Goal: Task Accomplishment & Management: Use online tool/utility

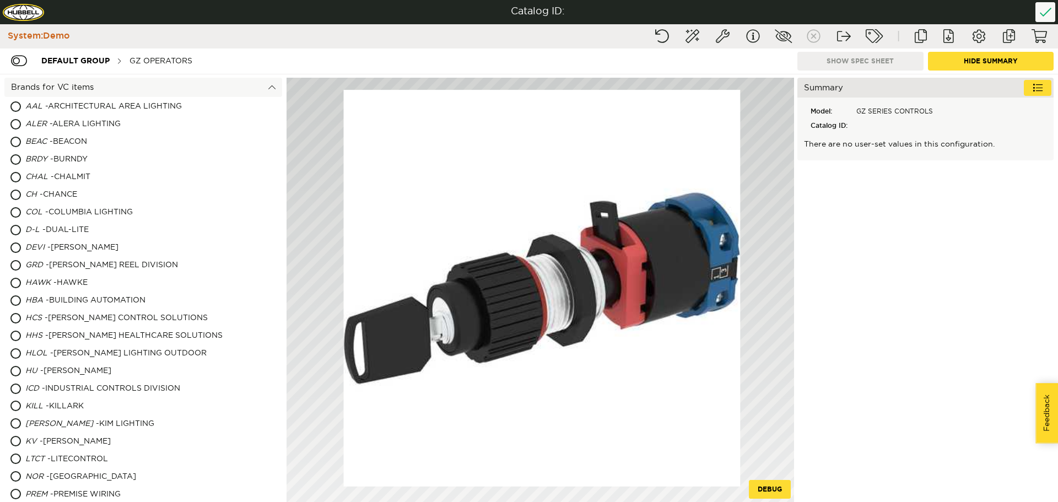
drag, startPoint x: 572, startPoint y: 233, endPoint x: 481, endPoint y: 239, distance: 91.1
click at [481, 239] on image at bounding box center [542, 288] width 397 height 397
click at [166, 56] on div "GZ OPERATORS" at bounding box center [161, 61] width 74 height 20
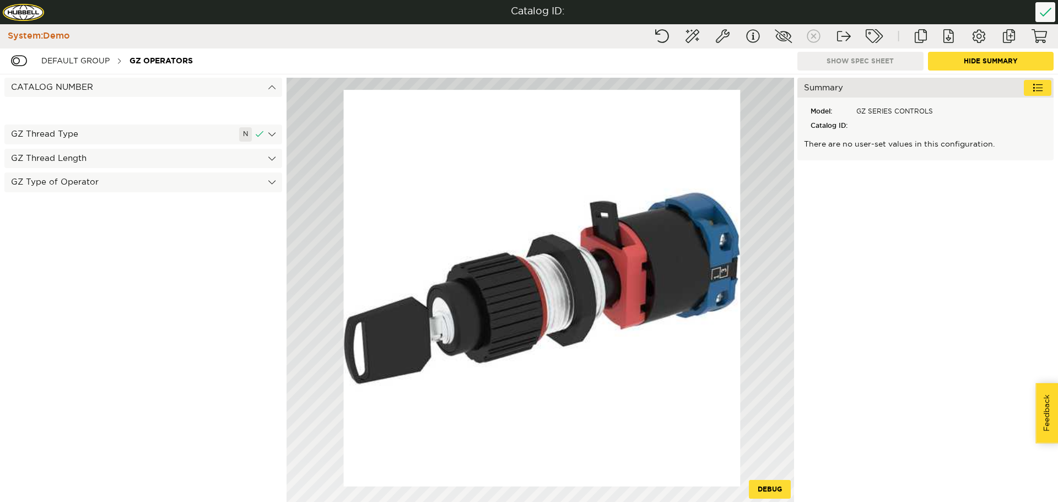
click at [93, 157] on div "GZ Thread Length" at bounding box center [143, 158] width 278 height 19
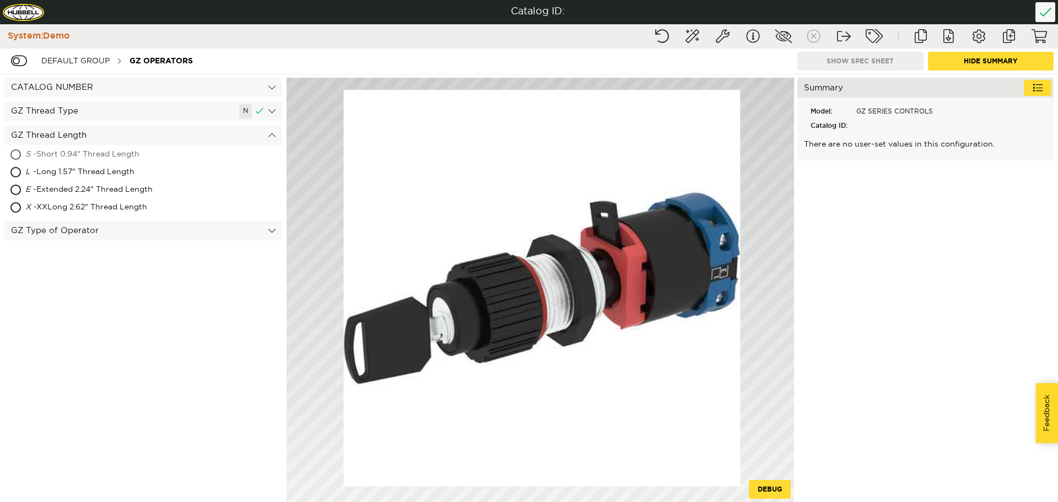
click at [13, 151] on div "S - Short 0.94" Thread Length" at bounding box center [143, 155] width 278 height 18
click at [185, 229] on div "GZ Type of Operator" at bounding box center [143, 230] width 278 height 19
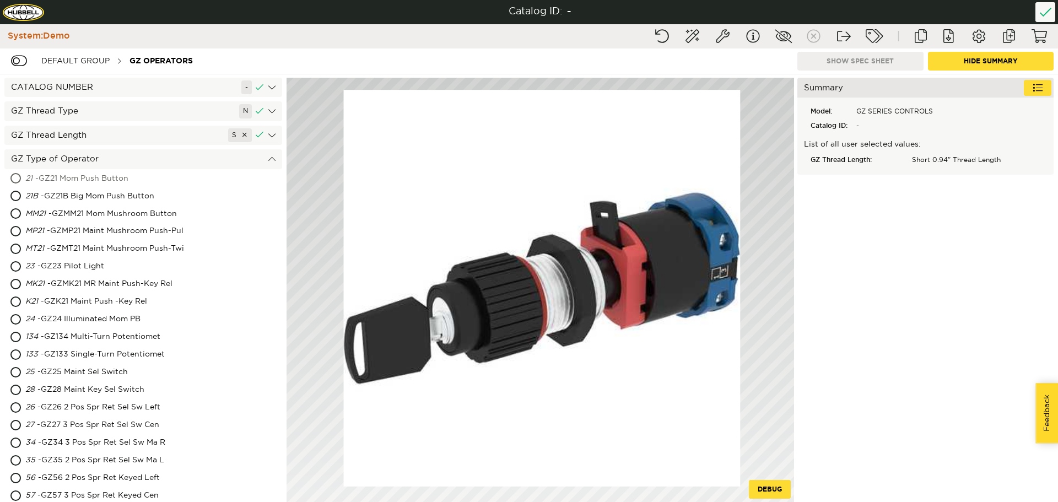
click at [22, 183] on div "21 - GZ21 Mom Push Button" at bounding box center [143, 179] width 278 height 18
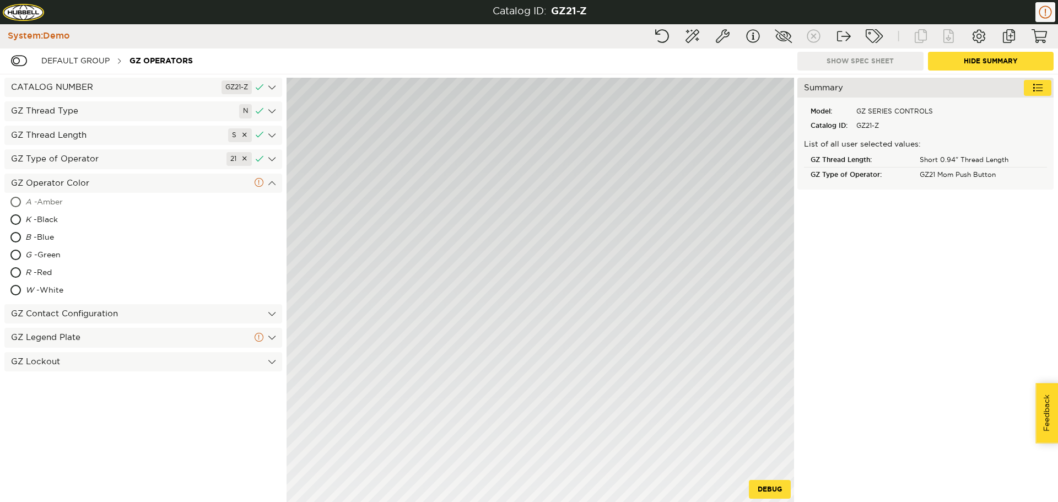
click at [26, 197] on div "A - Amber" at bounding box center [94, 203] width 139 height 18
click at [164, 319] on div "GZ Contact Configuration" at bounding box center [143, 313] width 278 height 19
click at [167, 309] on div "GZ Contact Configuration" at bounding box center [143, 313] width 278 height 19
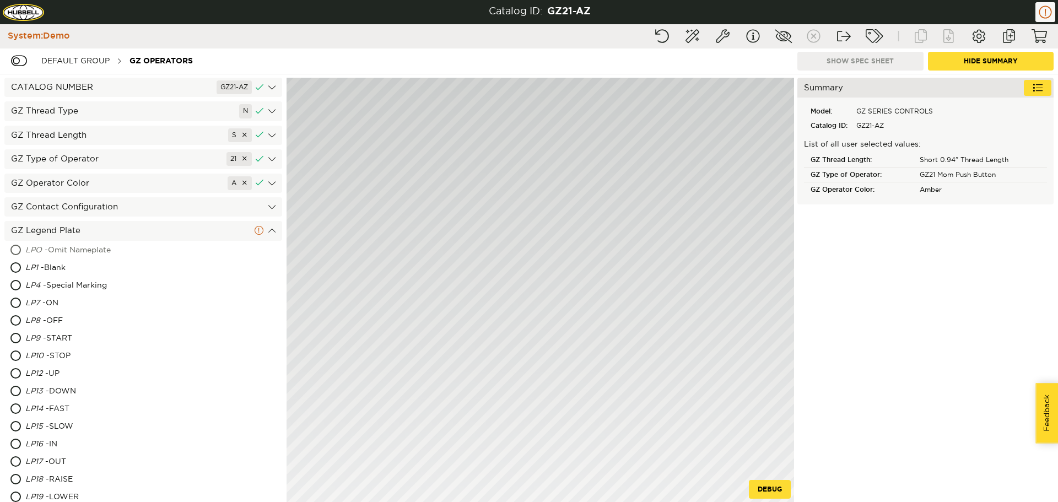
click at [23, 251] on div "LPO - Omit Nameplate" at bounding box center [143, 251] width 278 height 18
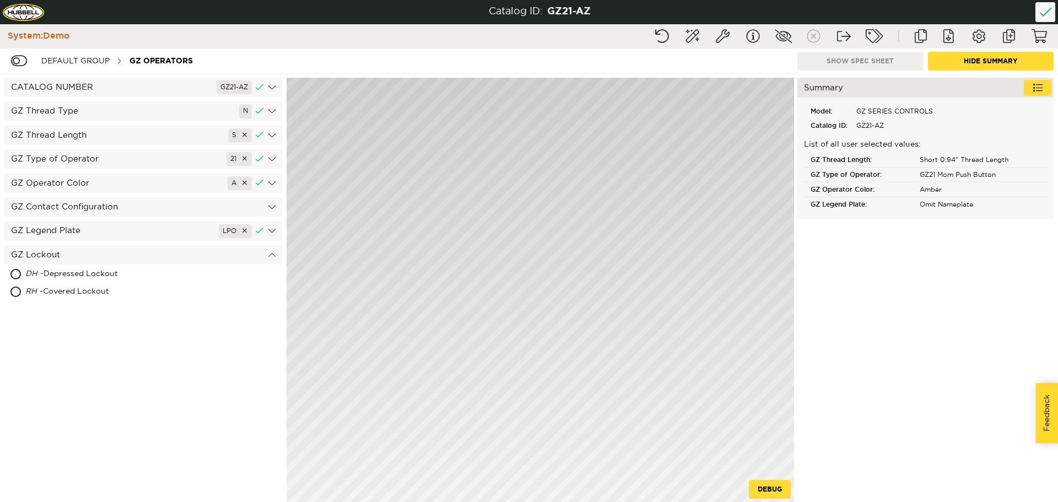
click at [158, 228] on div "GZ Legend Plate LPO" at bounding box center [143, 230] width 278 height 19
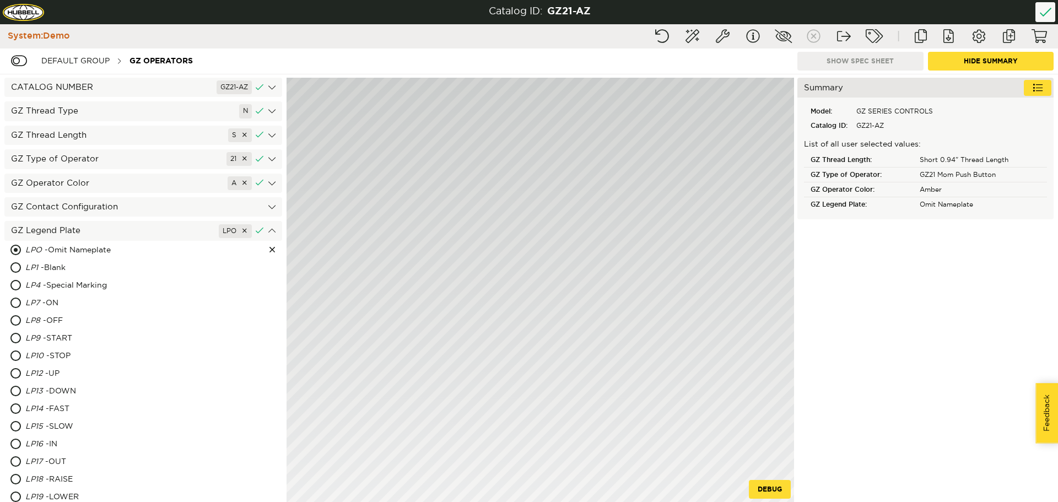
click at [159, 203] on div "GZ Contact Configuration" at bounding box center [143, 206] width 278 height 19
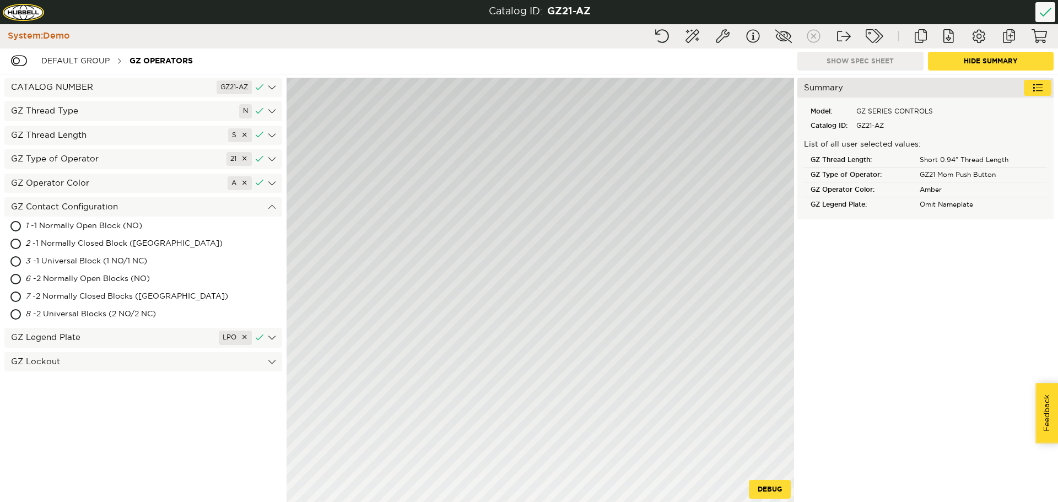
click at [153, 189] on div "GZ Operator Color A" at bounding box center [143, 183] width 278 height 19
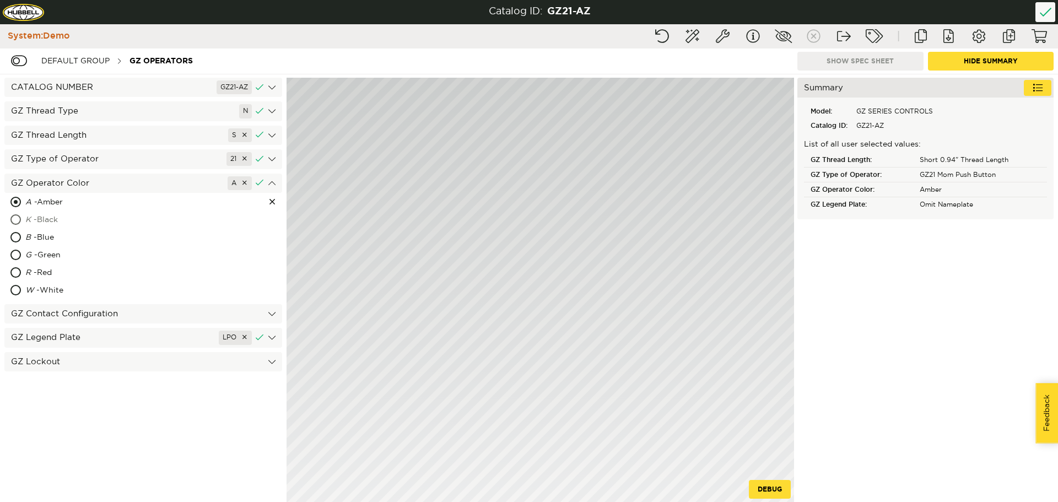
click at [12, 223] on div "K - Black" at bounding box center [143, 221] width 278 height 18
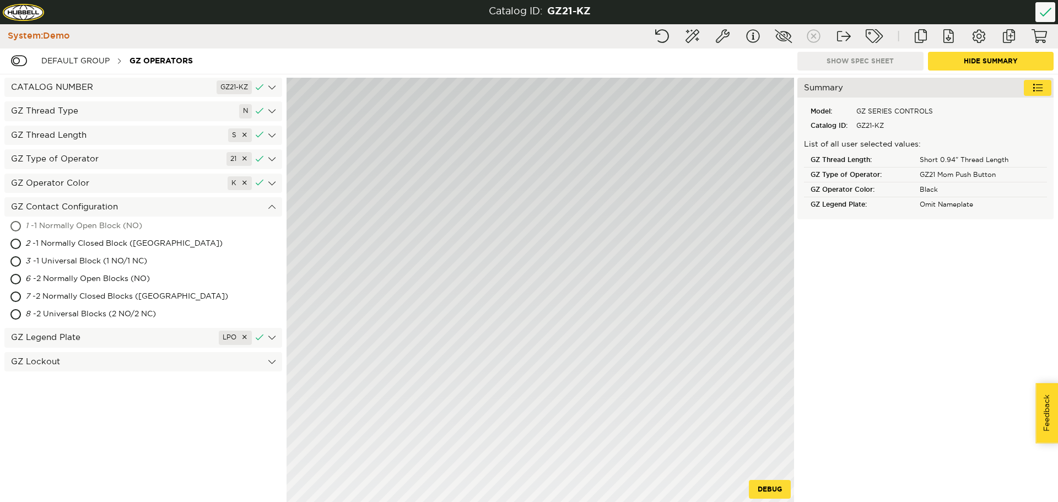
click at [24, 233] on div "1 - 1 Normally Open Block (NO)" at bounding box center [143, 227] width 278 height 18
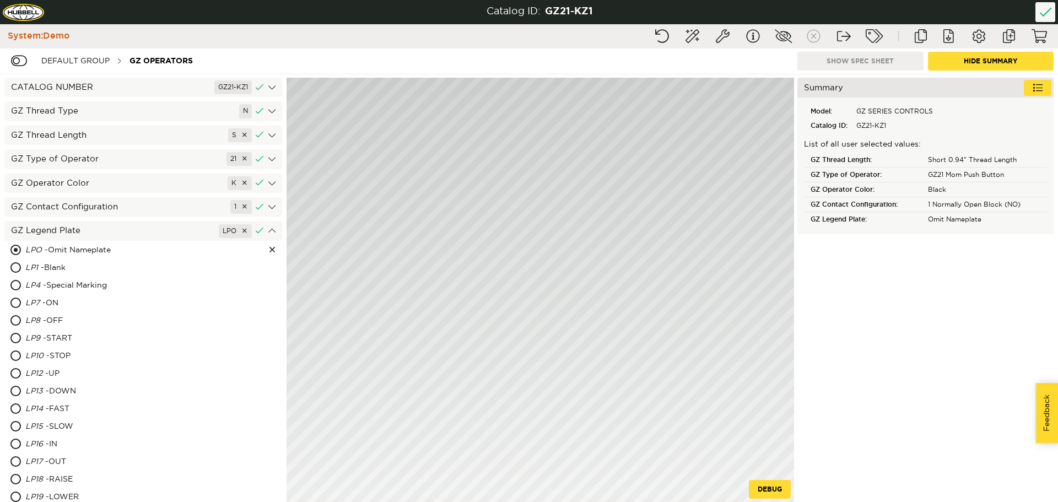
click at [96, 154] on div "GZ Type of Operator 21" at bounding box center [143, 158] width 278 height 19
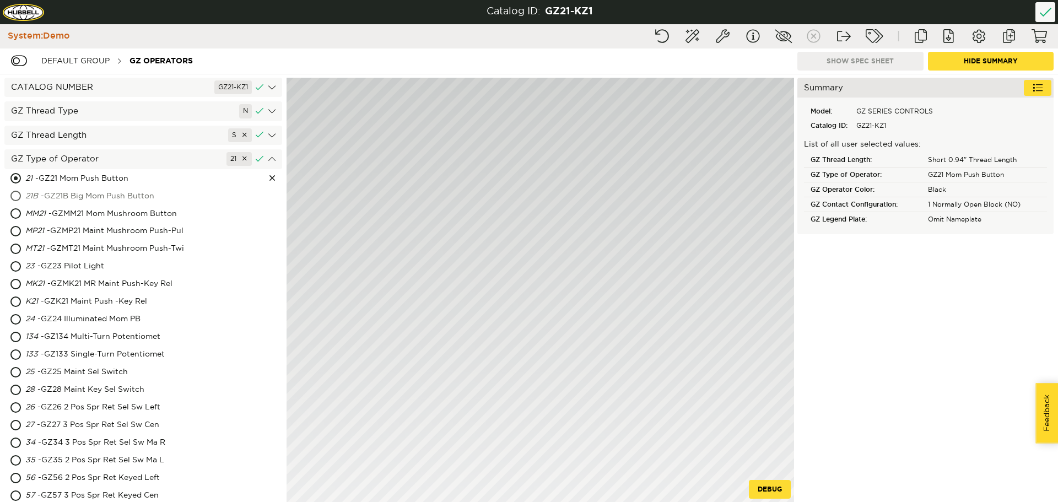
click at [15, 199] on div "21B - GZ21B Big Mom Push Button" at bounding box center [143, 197] width 278 height 18
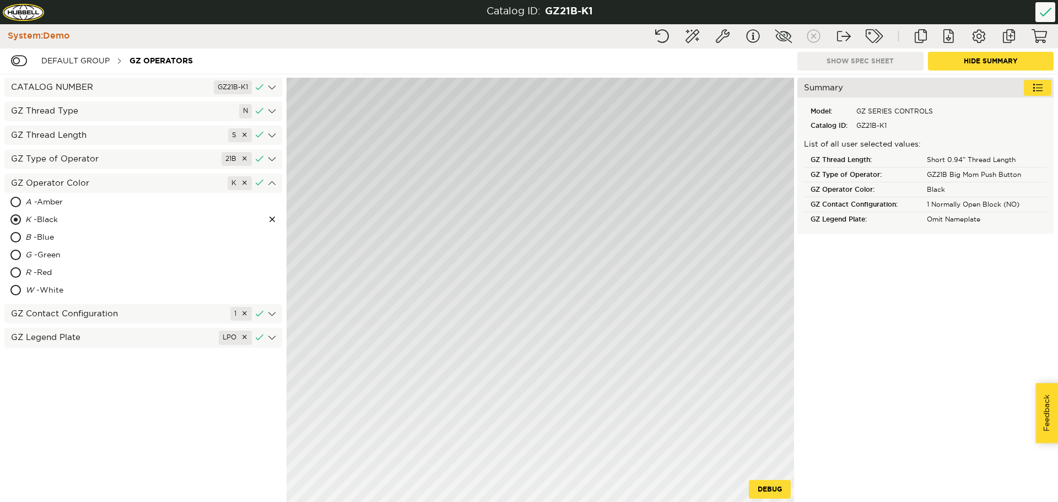
click at [46, 337] on div "GZ Legend Plate LPO" at bounding box center [143, 337] width 278 height 19
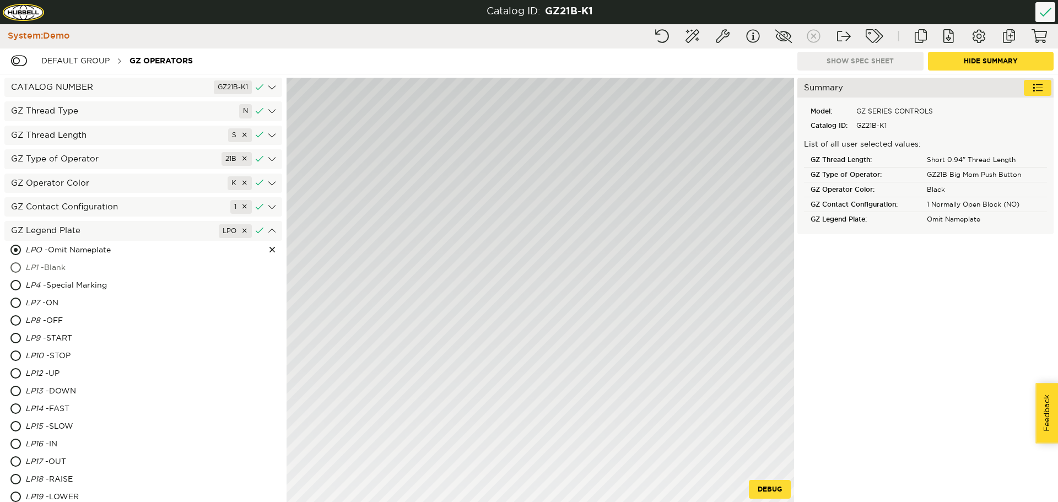
click at [21, 268] on div "LP1 - Blank" at bounding box center [143, 269] width 278 height 18
